Goal: Task Accomplishment & Management: Manage account settings

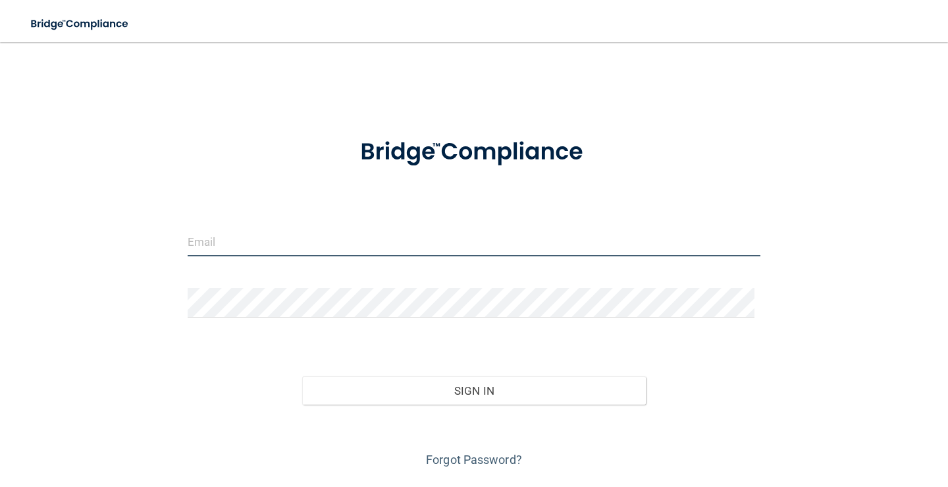
click at [348, 241] on input "email" at bounding box center [474, 242] width 573 height 30
click at [327, 248] on input "[EMAIL_ADDRESS][DOMAIN_NAME]" at bounding box center [474, 242] width 573 height 30
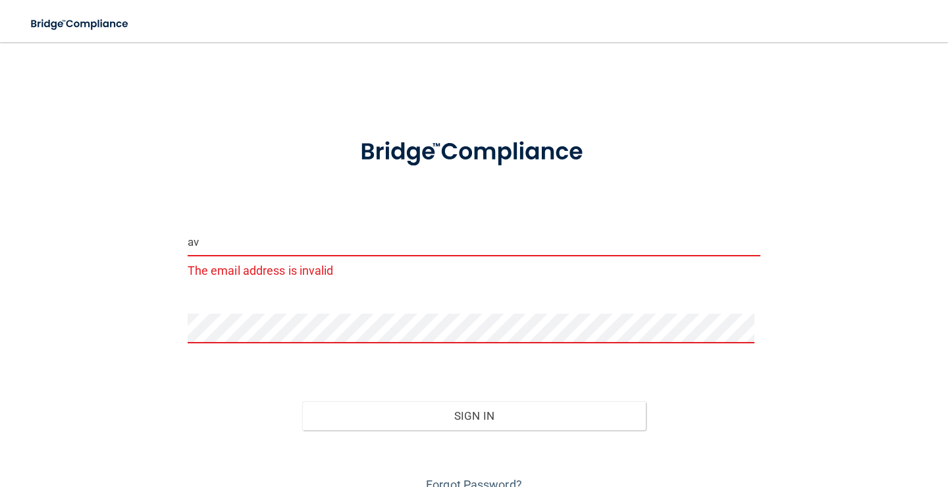
type input "a"
click at [326, 249] on input "email" at bounding box center [474, 242] width 573 height 30
type input "[PERSON_NAME][EMAIL_ADDRESS][DOMAIN_NAME]"
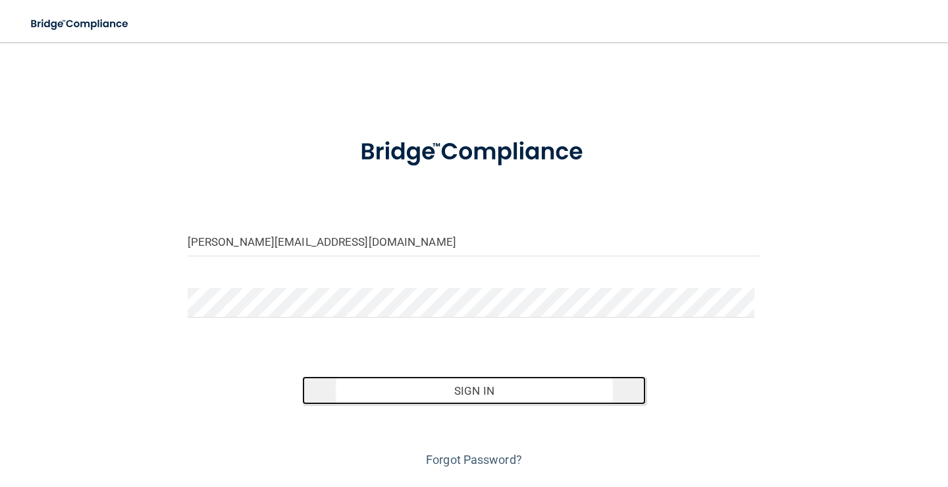
click at [414, 389] on button "Sign In" at bounding box center [474, 390] width 344 height 29
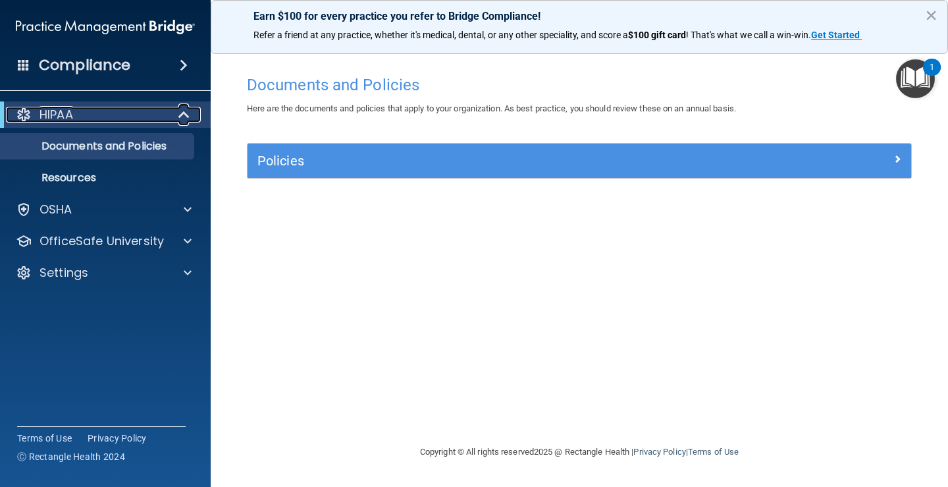
click at [181, 114] on span at bounding box center [185, 115] width 11 height 16
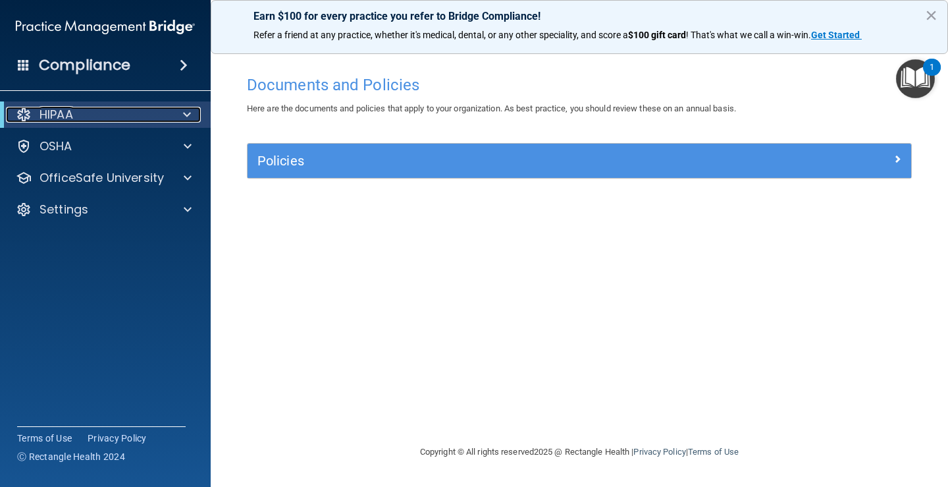
click at [178, 113] on div at bounding box center [185, 115] width 32 height 16
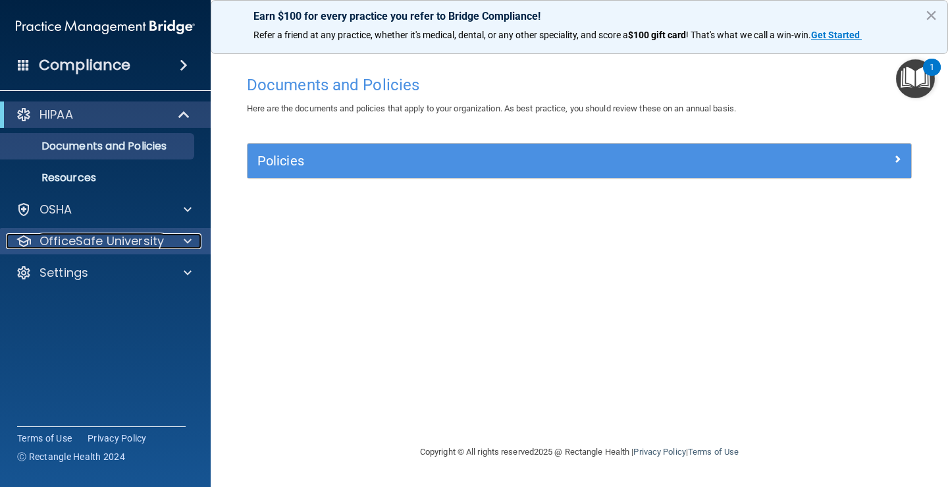
click at [180, 235] on div at bounding box center [185, 241] width 33 height 16
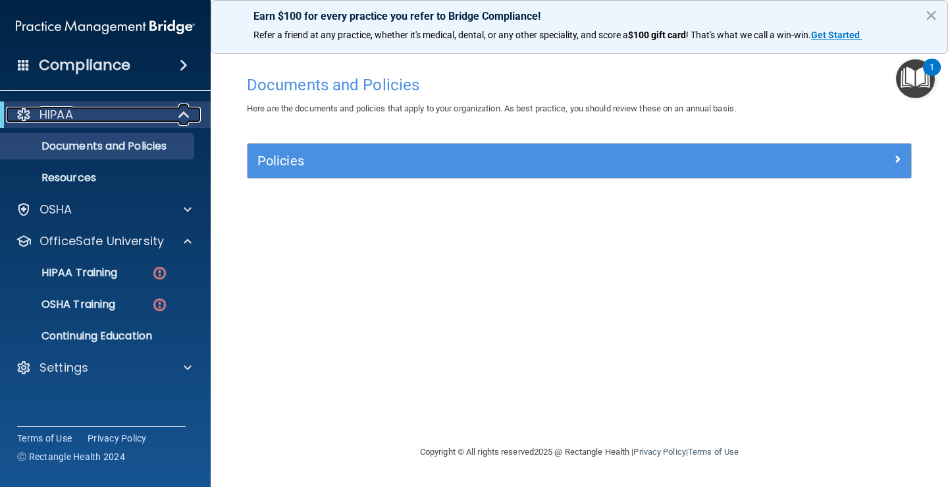
click at [189, 107] on span at bounding box center [185, 115] width 11 height 16
